Goal: Consume media (video, audio): Consume media (video, audio)

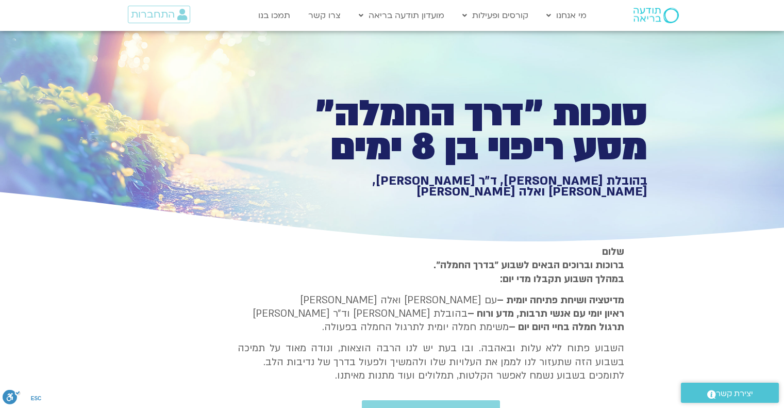
type input "992.52"
type input "2817.733333"
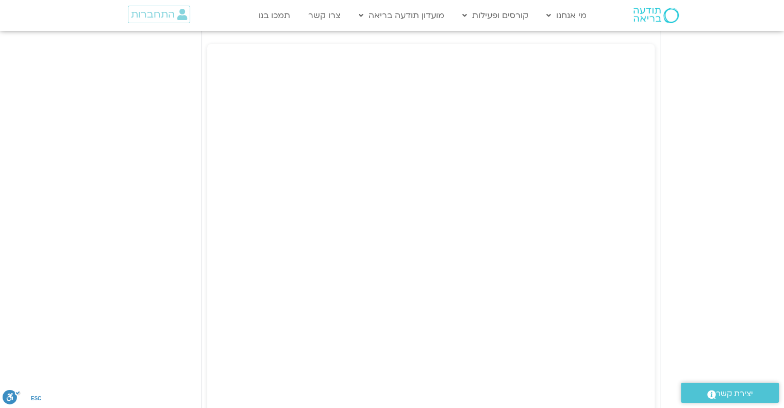
type input "992.52"
type input "2817.733333"
type input "992.52"
type input "2817.733333"
type input "992.52"
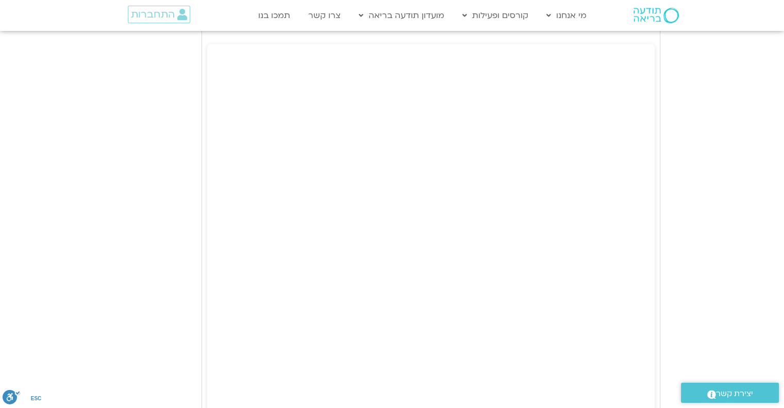
type input "2817.733333"
type input "992.52"
type input "2817.733333"
type input "992.52"
type input "2817.733333"
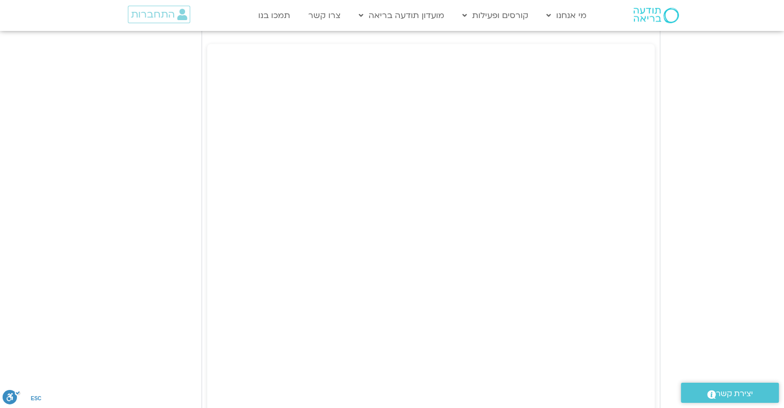
type input "992.52"
type input "2817.733333"
type input "992.52"
type input "2817.733333"
type input "992.52"
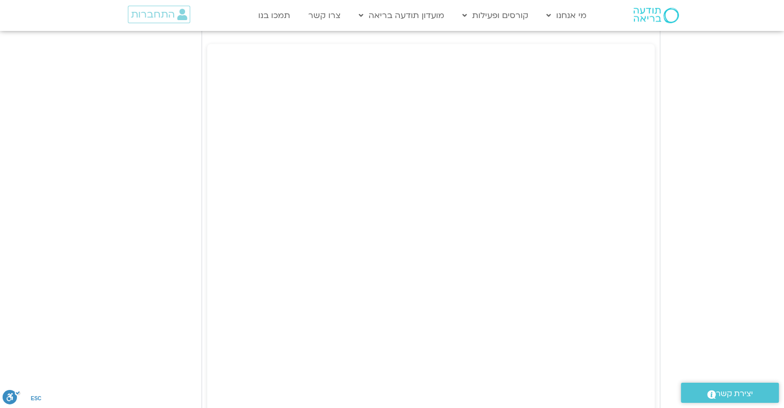
type input "2817.733333"
type input "992.52"
type input "2817.733333"
type input "992.52"
type input "2817.733333"
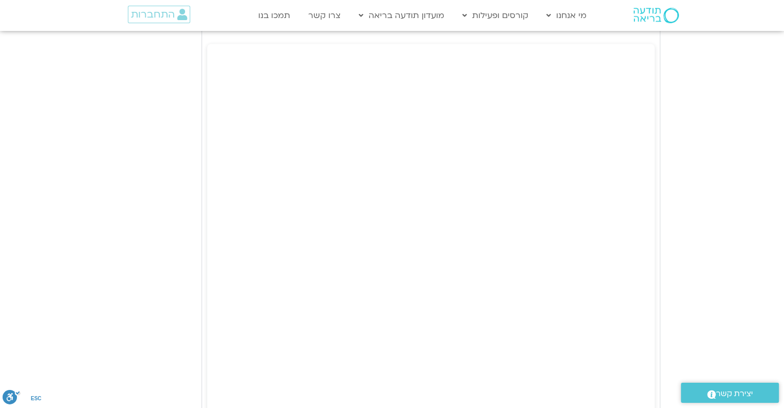
type input "992.52"
type input "2817.733333"
type input "992.52"
type input "2817.733333"
type input "992.52"
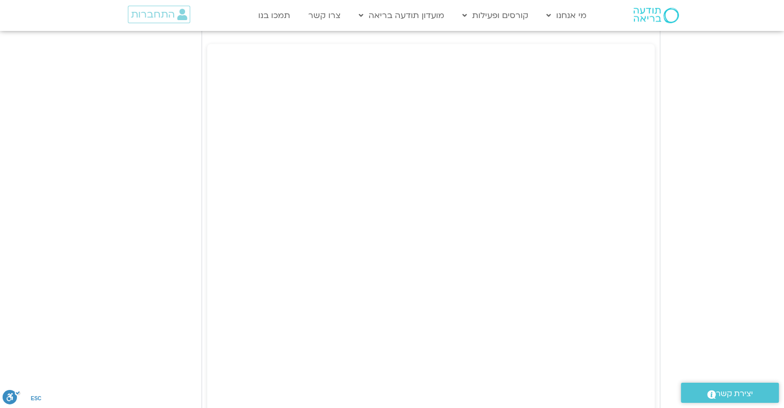
type input "2817.733333"
type input "992.52"
type input "2817.733333"
type input "992.52"
type input "2817.733333"
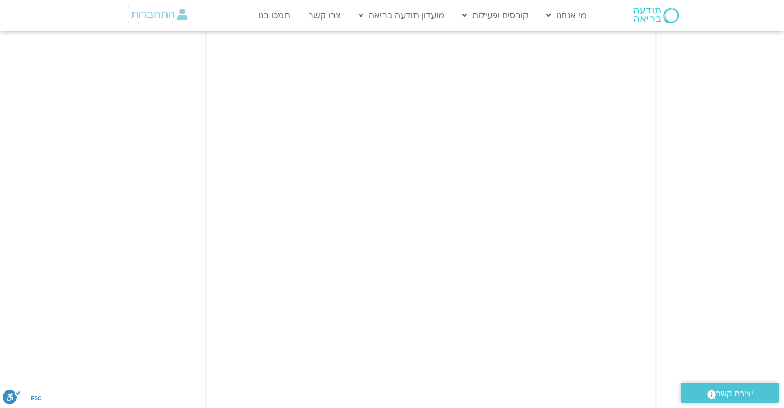
type input "992.52"
type input "2817.733333"
type input "992.52"
type input "2817.733333"
type input "992.52"
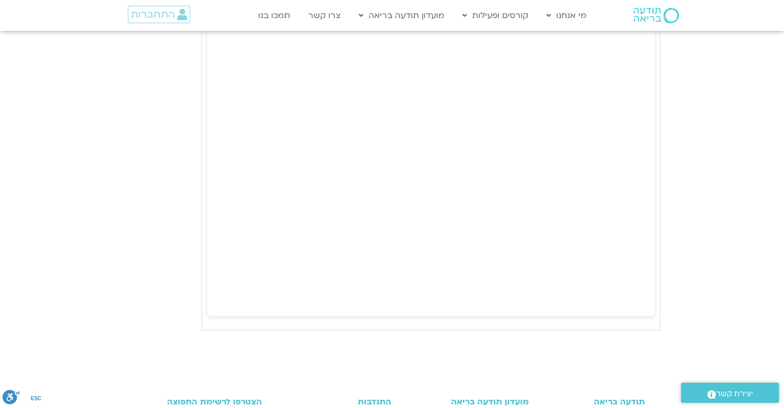
type input "2817.733333"
type input "992.52"
type input "2817.733333"
type input "992.52"
type input "2817.733333"
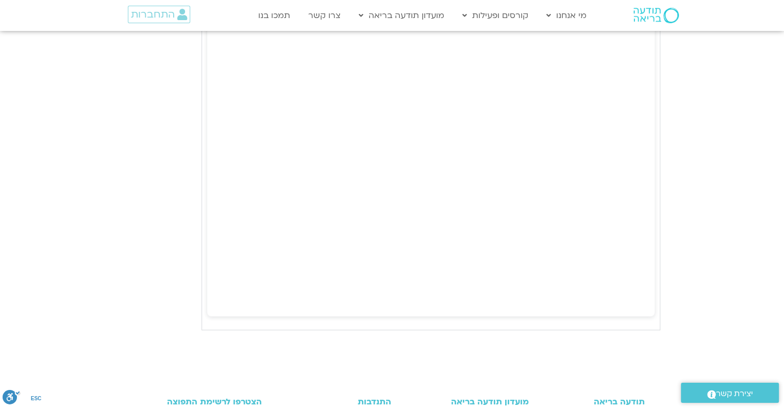
type input "992.52"
type input "2817.733333"
type input "992.52"
type input "2817.733333"
type input "992.52"
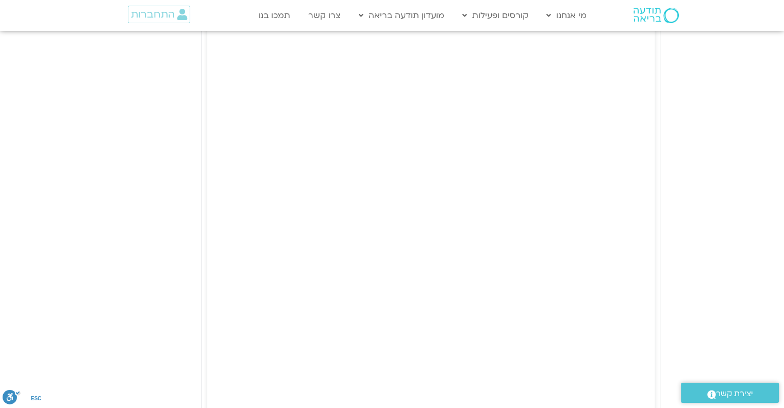
type input "2817.733333"
type input "992.52"
type input "2817.733333"
type input "992.52"
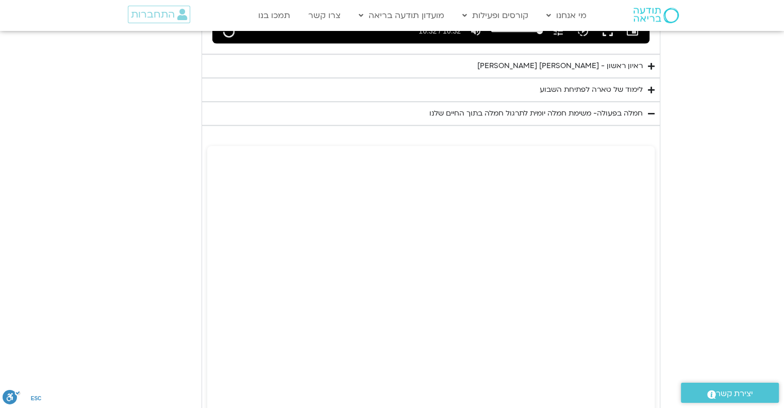
type input "2817.733333"
type input "992.52"
type input "2817.733333"
type input "992.52"
type input "2817.733333"
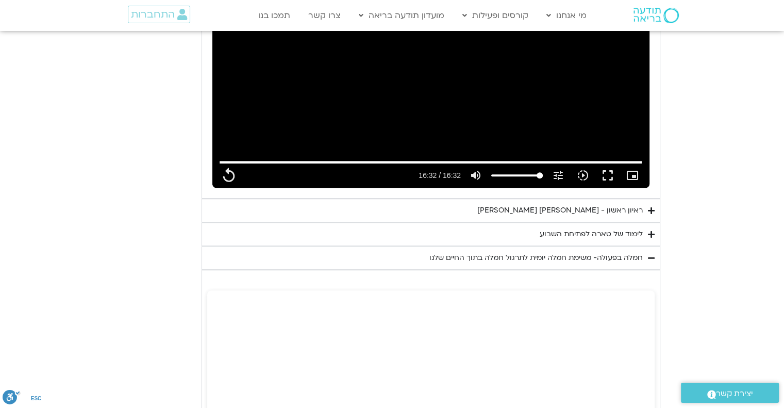
type input "992.52"
type input "2817.733333"
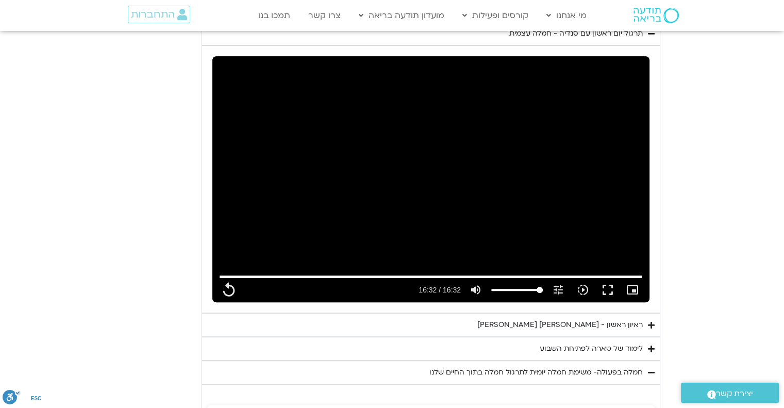
type input "992.52"
type input "2817.733333"
type input "992.52"
type input "2817.733333"
type input "992.52"
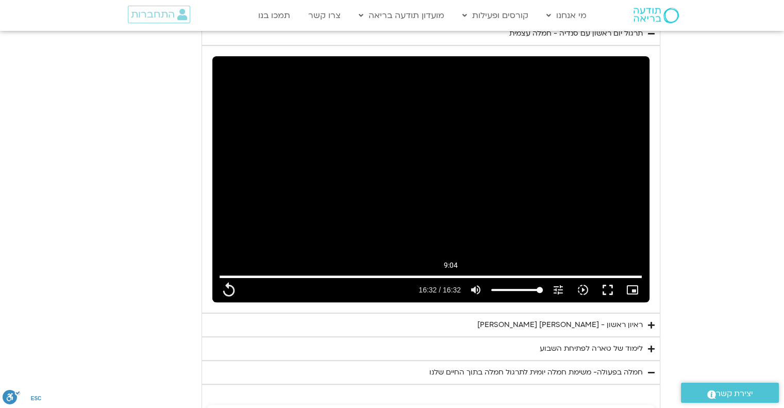
type input "2817.733333"
type input "992.52"
type input "2817.733333"
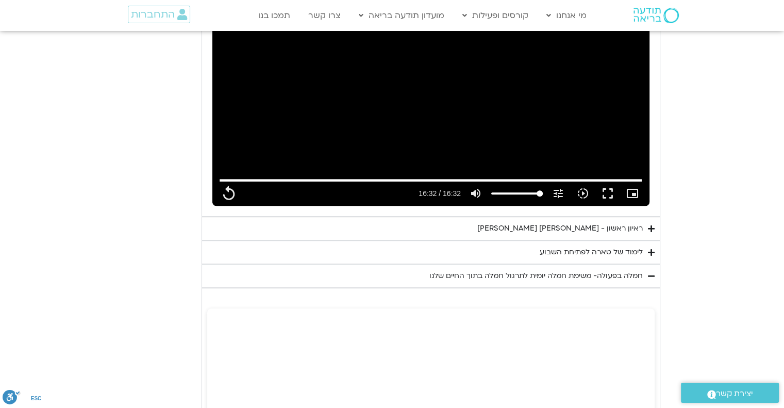
type input "992.52"
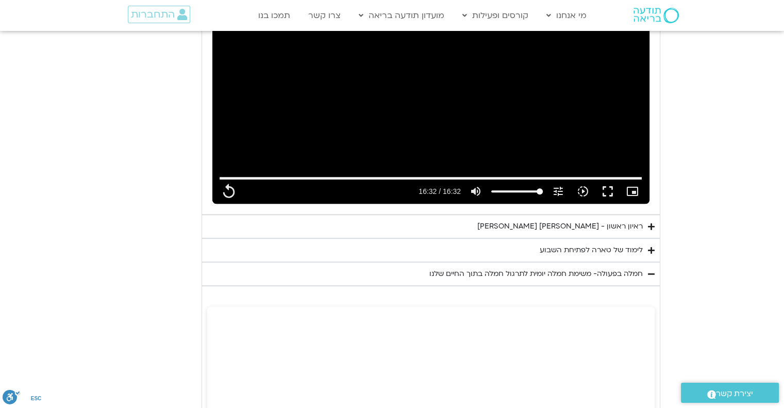
type input "2817.733333"
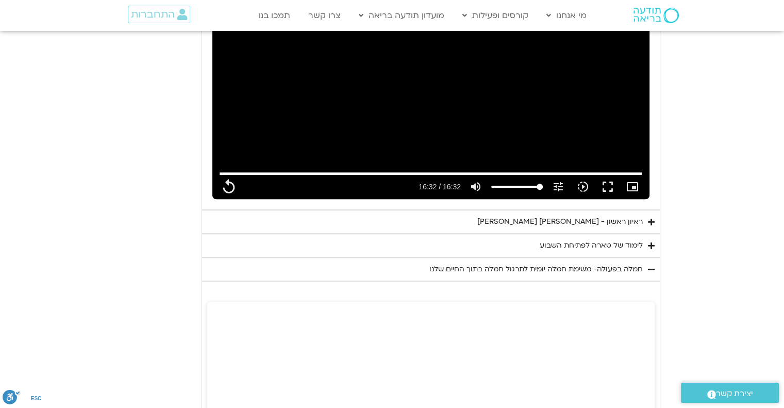
type input "992.52"
type input "2817.733333"
type input "992.52"
type input "2817.733333"
type input "992.52"
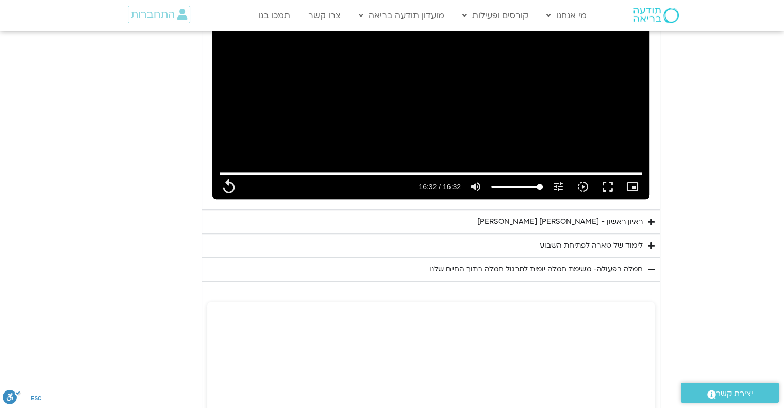
type input "2817.733333"
type input "992.52"
type input "2817.733333"
type input "992.52"
type input "2817.733333"
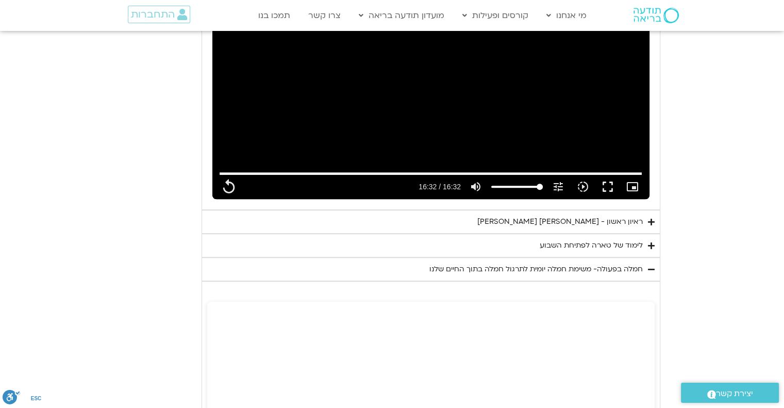
type input "992.52"
type input "2817.733333"
type input "992.52"
type input "2817.733333"
type input "992.52"
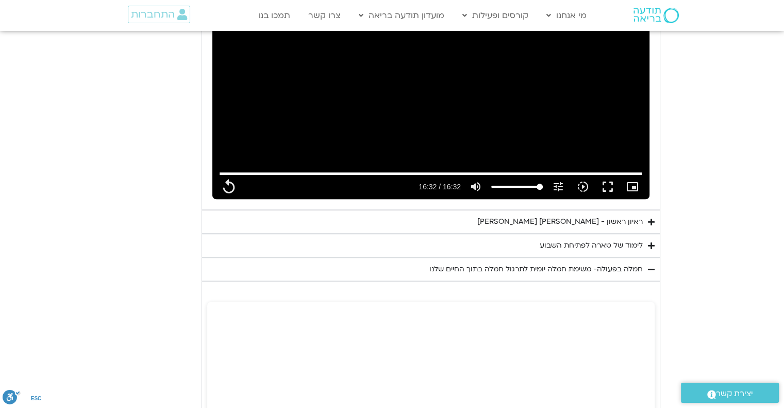
type input "2817.733333"
type input "992.52"
type input "2817.733333"
type input "992.52"
type input "2817.733333"
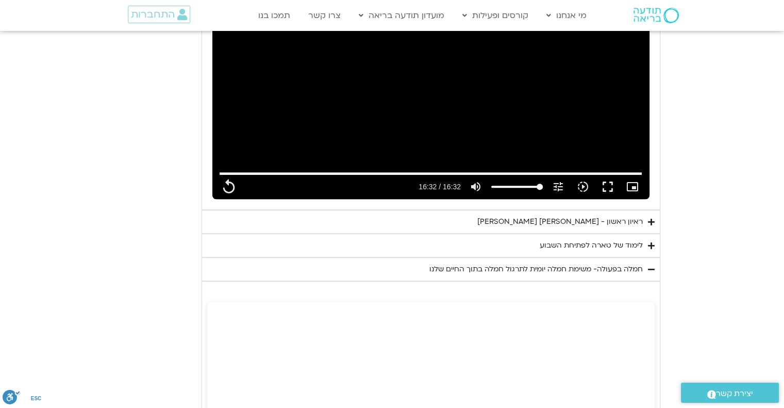
type input "992.52"
type input "2817.733333"
type input "992.52"
type input "2817.733333"
type input "992.52"
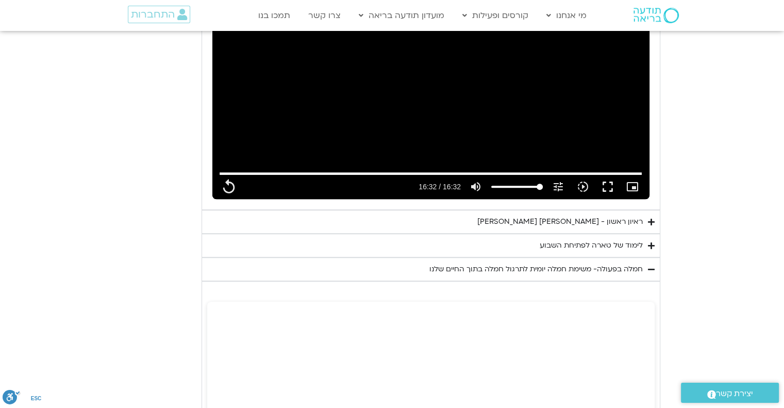
type input "2817.733333"
type input "992.52"
type input "2817.733333"
type input "992.52"
type input "2817.733333"
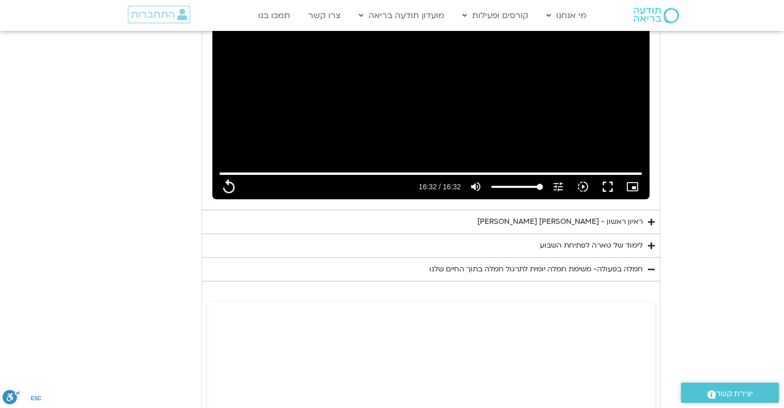
type input "992.52"
type input "2817.733333"
type input "992.52"
type input "2817.733333"
type input "992.52"
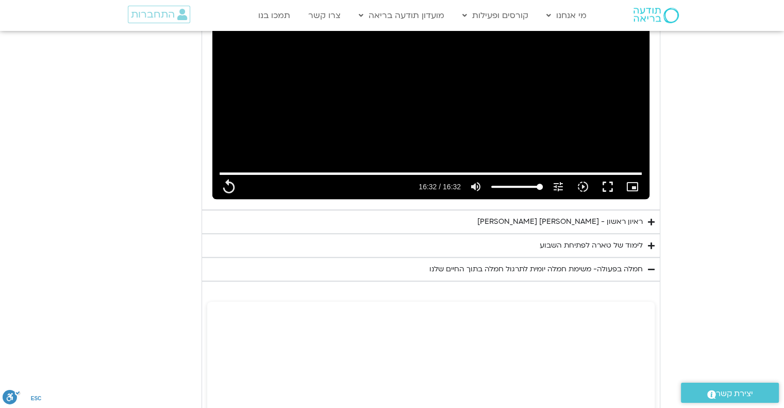
type input "2817.733333"
type input "992.52"
type input "2817.733333"
type input "992.52"
type input "2817.733333"
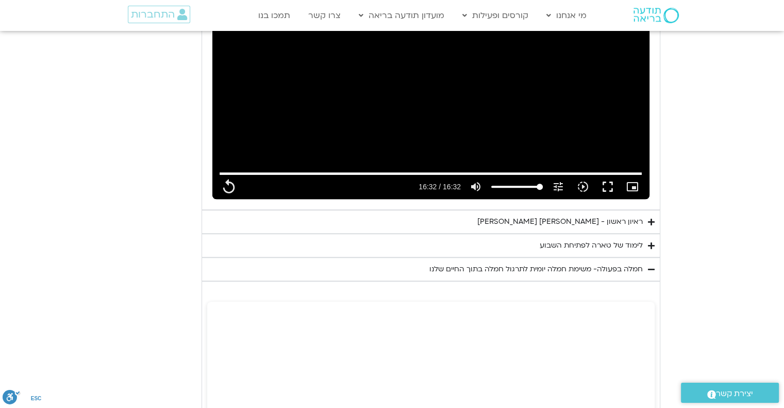
type input "992.52"
type input "2817.733333"
type input "992.52"
type input "2817.733333"
type input "992.52"
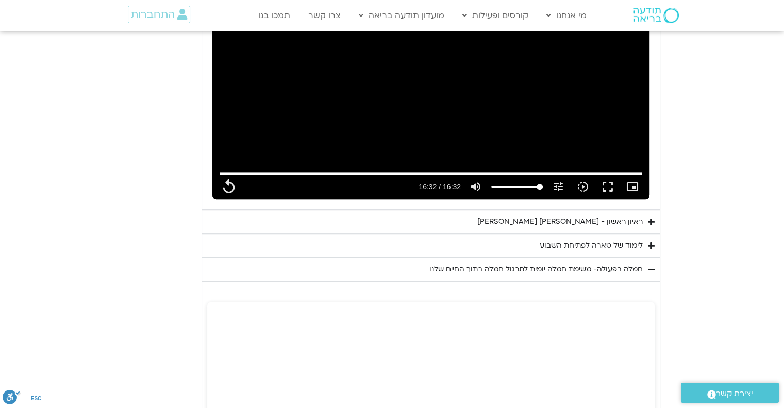
type input "2817.733333"
type input "992.52"
type input "2817.733333"
type input "992.52"
type input "2817.733333"
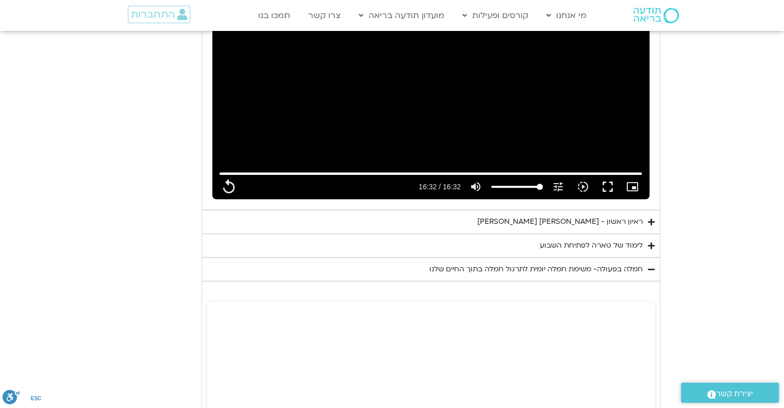
type input "992.52"
type input "2817.733333"
type input "992.52"
type input "2817.733333"
type input "992.52"
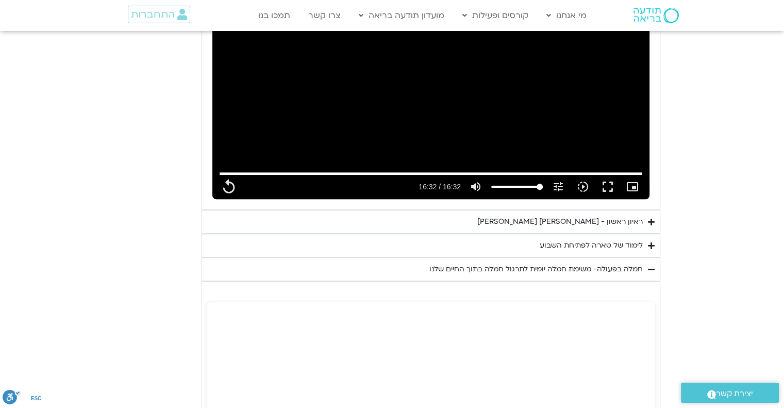
type input "2817.733333"
type input "992.52"
type input "2817.733333"
type input "992.52"
type input "2817.733333"
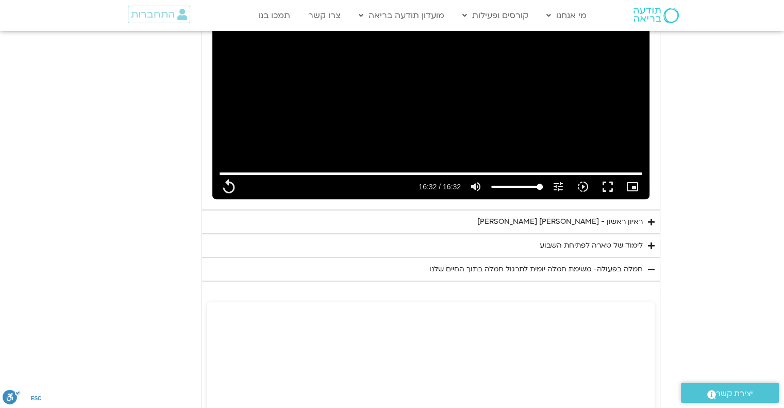
type input "992.52"
type input "2817.733333"
type input "992.52"
type input "2817.733333"
type input "992.52"
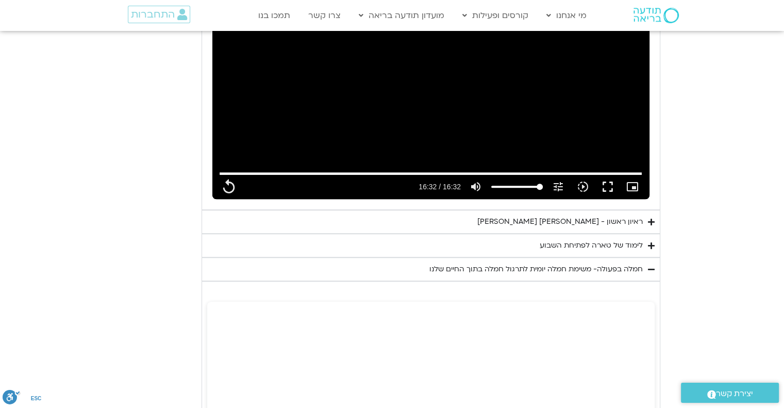
type input "2817.733333"
type input "992.52"
type input "2817.733333"
type input "992.52"
type input "2817.733333"
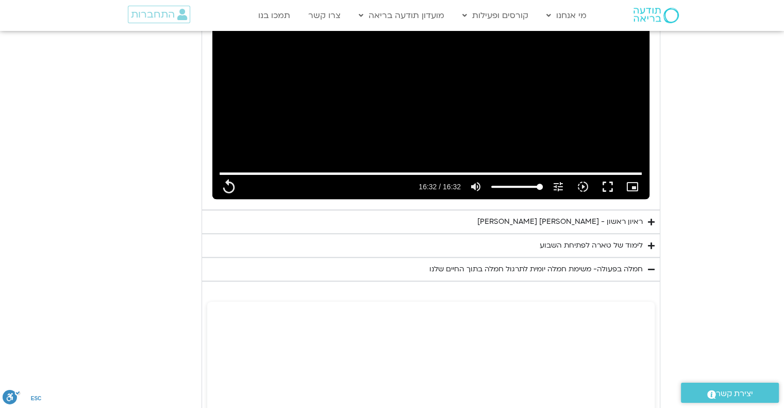
type input "992.52"
type input "2817.733333"
type input "992.52"
type input "2817.733333"
type input "992.52"
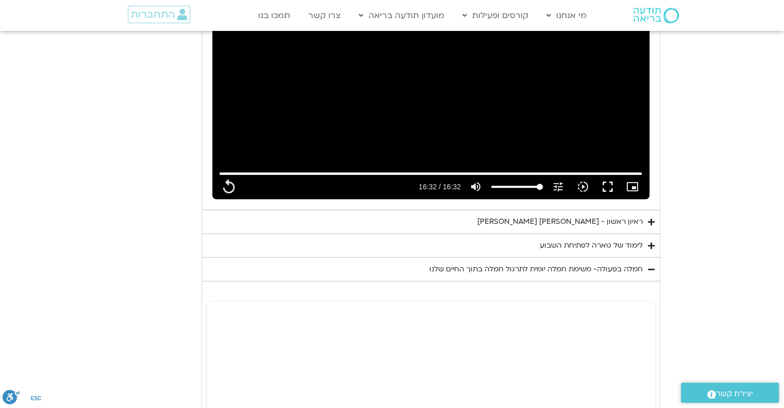
type input "2817.733333"
type input "992.52"
type input "2817.733333"
type input "992.52"
type input "2817.733333"
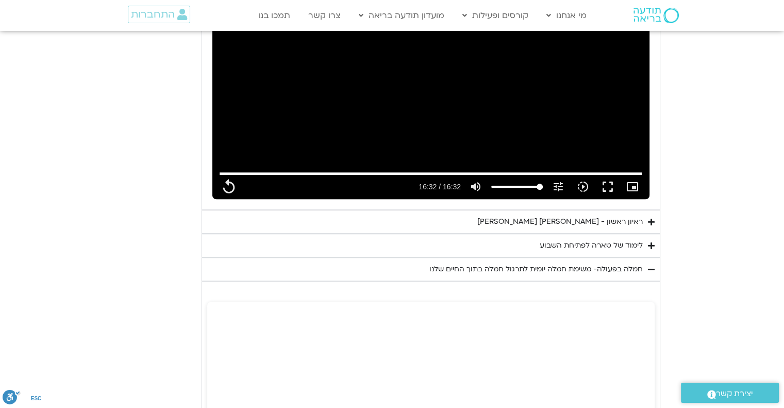
type input "992.52"
type input "2817.733333"
type input "992.52"
type input "2817.733333"
type input "992.52"
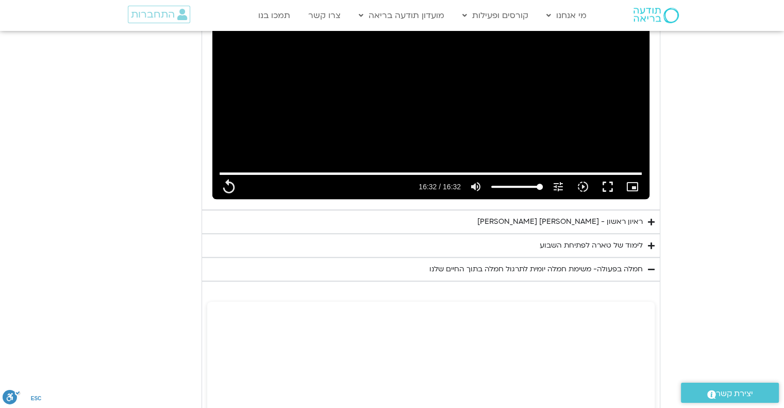
type input "2817.733333"
type input "992.52"
type input "2817.733333"
type input "992.52"
type input "2817.733333"
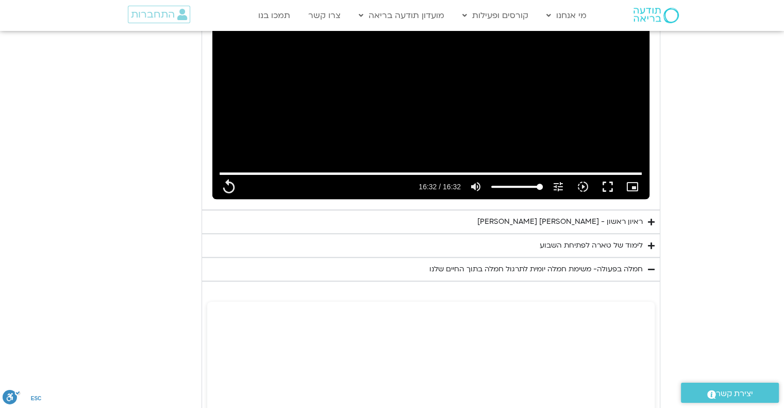
type input "992.52"
type input "2817.733333"
type input "992.52"
type input "2817.733333"
type input "992.52"
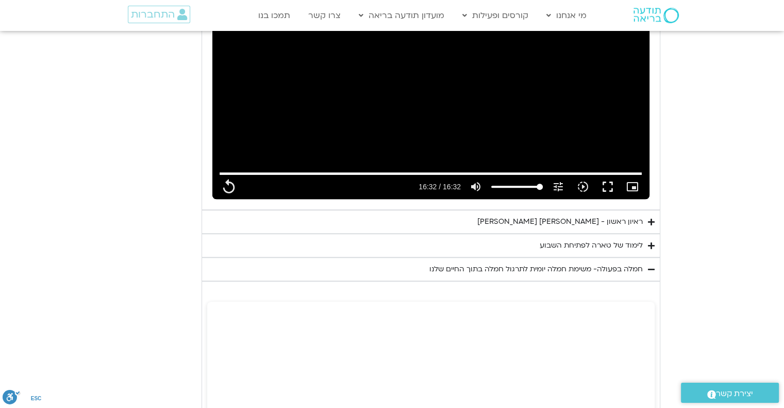
type input "2817.733333"
type input "992.52"
type input "2817.733333"
type input "992.52"
type input "2817.733333"
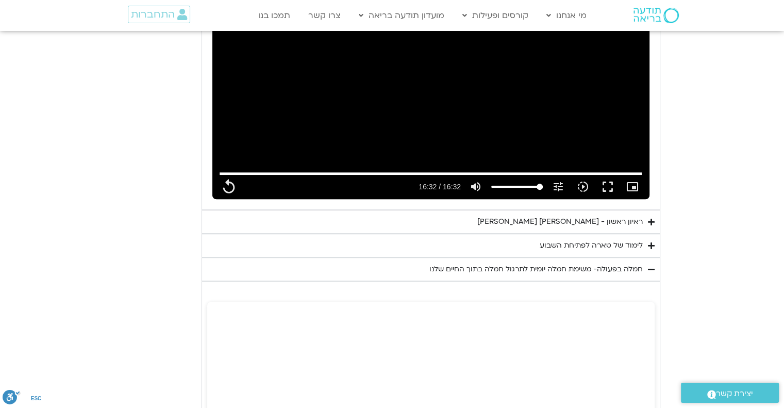
type input "992.52"
type input "2817.733333"
type input "992.52"
type input "2817.733333"
type input "992.52"
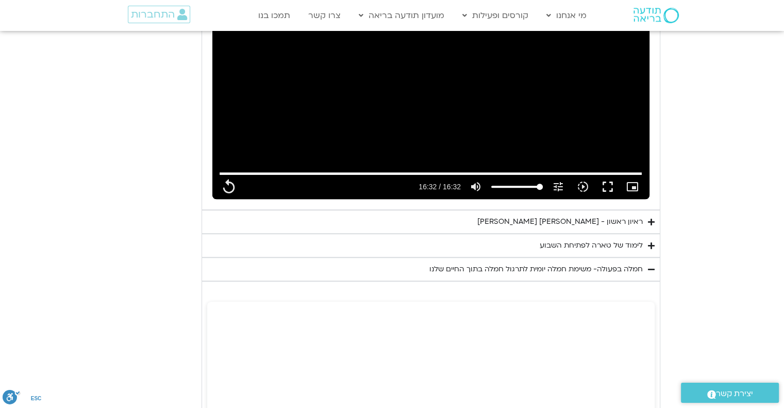
type input "2817.733333"
type input "992.52"
type input "2817.733333"
type input "992.52"
type input "2817.733333"
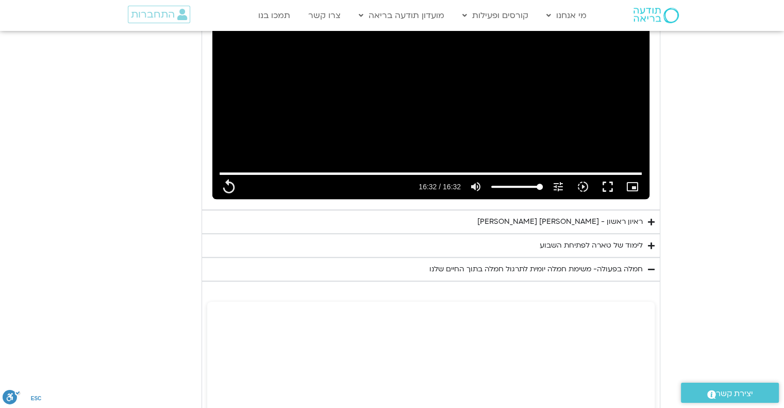
type input "992.52"
type input "2817.733333"
type input "992.52"
type input "2817.733333"
type input "992.52"
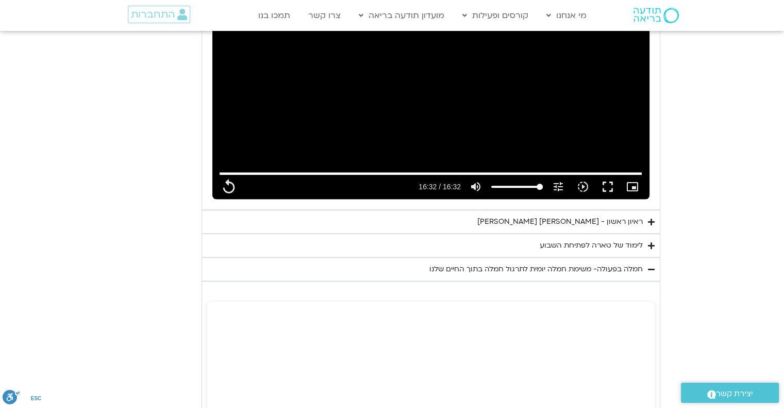
type input "2817.733333"
type input "992.52"
type input "2817.733333"
type input "992.52"
type input "2817.733333"
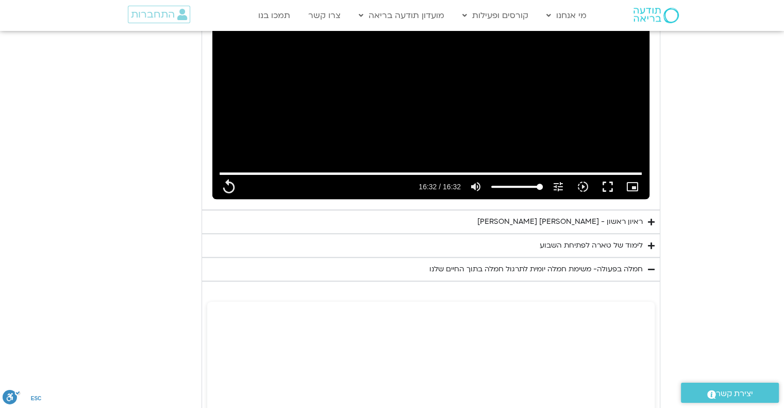
type input "992.52"
type input "2817.733333"
type input "992.52"
type input "2817.733333"
type input "992.52"
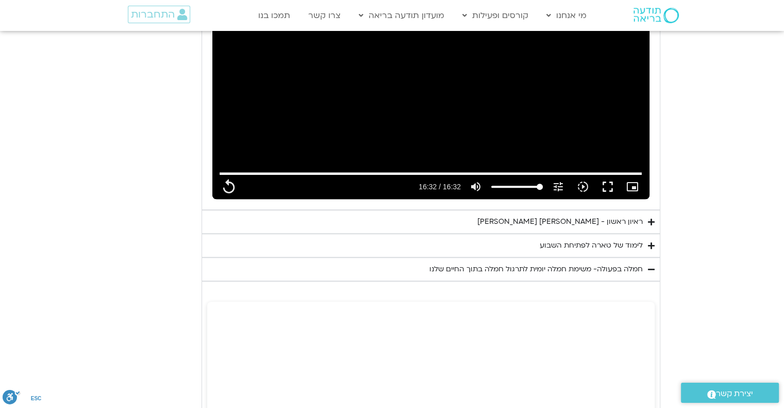
type input "2817.733333"
type input "992.52"
type input "2817.733333"
type input "992.52"
type input "2817.733333"
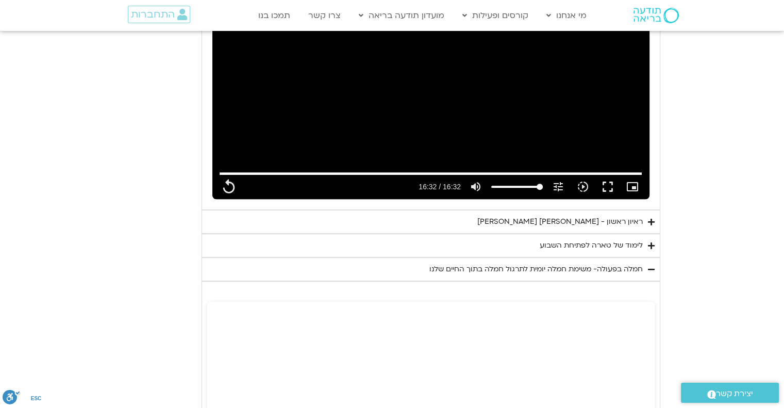
type input "992.52"
type input "2817.733333"
click at [655, 265] on summary "חמלה בפעולה- משימת חמלה יומית לתרגול חמלה בתוך החיים שלנו" at bounding box center [431, 269] width 459 height 24
